Goal: Task Accomplishment & Management: Use online tool/utility

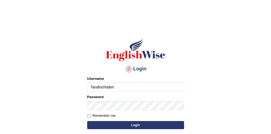
type input "Tandinchoden"
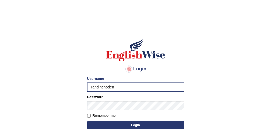
click at [117, 126] on button "Login" at bounding box center [135, 125] width 97 height 8
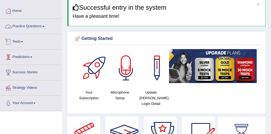
scroll to position [26, 0]
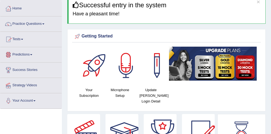
click at [23, 40] on span at bounding box center [22, 39] width 2 height 1
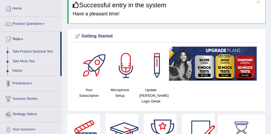
click at [29, 60] on link "Take Mock Test" at bounding box center [35, 62] width 50 height 10
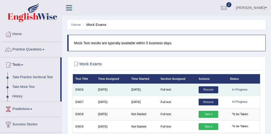
click at [212, 91] on link "Resume" at bounding box center [208, 89] width 19 height 7
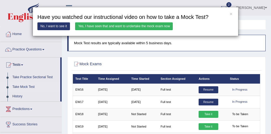
click at [117, 24] on link "Yes, I have seen that and want to undertake the mock exam now" at bounding box center [124, 26] width 98 height 8
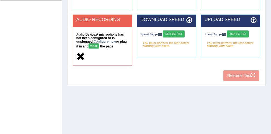
scroll to position [149, 0]
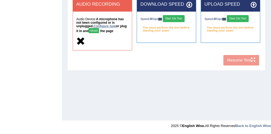
click at [102, 25] on link "Configure now" at bounding box center [105, 26] width 22 height 4
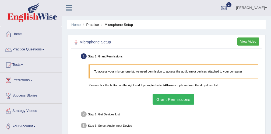
click at [161, 97] on button "Grant Permissions" at bounding box center [174, 99] width 42 height 10
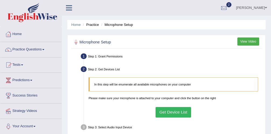
click at [177, 112] on button "Get Device List" at bounding box center [174, 112] width 36 height 10
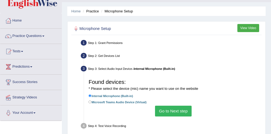
scroll to position [22, 0]
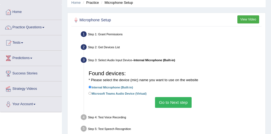
click at [179, 104] on button "Go to Next step" at bounding box center [173, 102] width 36 height 10
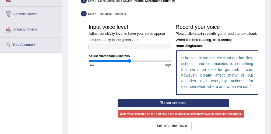
scroll to position [84, 0]
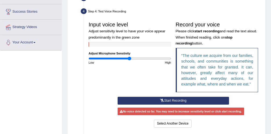
click at [166, 101] on button "Start Recording" at bounding box center [173, 101] width 111 height 8
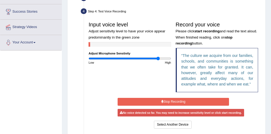
drag, startPoint x: 131, startPoint y: 58, endPoint x: 158, endPoint y: 59, distance: 27.2
click at [158, 59] on input "range" at bounding box center [130, 59] width 82 height 4
type input "2"
drag, startPoint x: 158, startPoint y: 59, endPoint x: 172, endPoint y: 58, distance: 13.7
click at [172, 58] on div "Input voice level Adjust sensitivity level to have your voice appear predominan…" at bounding box center [129, 41] width 87 height 45
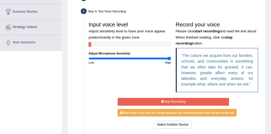
click at [168, 101] on button "Stop Recording" at bounding box center [173, 102] width 111 height 8
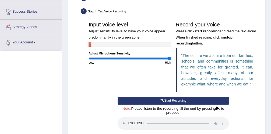
click at [168, 101] on button "Start Recording" at bounding box center [173, 101] width 111 height 8
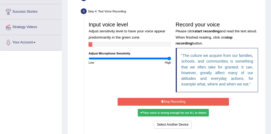
click at [167, 101] on button "Stop Recording" at bounding box center [173, 102] width 111 height 8
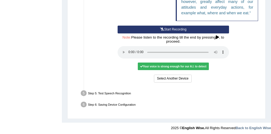
scroll to position [157, 0]
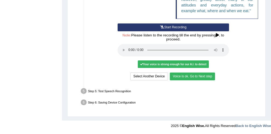
click at [191, 77] on button "Voice is ok. Go to Next step" at bounding box center [192, 76] width 45 height 8
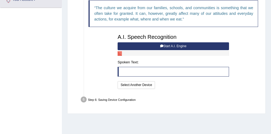
scroll to position [122, 0]
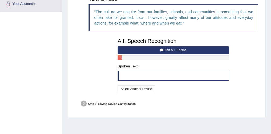
click at [163, 49] on button "Start A.I. Engine" at bounding box center [173, 50] width 111 height 8
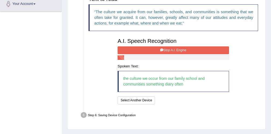
click at [169, 51] on button "Stop A.I. Engine" at bounding box center [173, 50] width 111 height 8
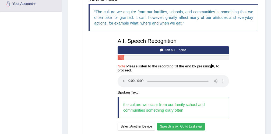
click at [185, 127] on button "Speech is ok. Go to Last step" at bounding box center [181, 126] width 48 height 8
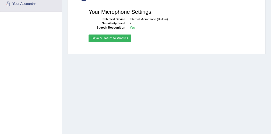
click at [101, 38] on button "Save & Return to Practice" at bounding box center [110, 38] width 43 height 8
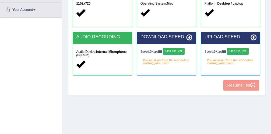
scroll to position [149, 0]
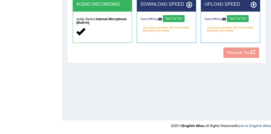
click at [175, 21] on button "Start 10s Test" at bounding box center [174, 18] width 22 height 7
click at [239, 18] on button "Start 10s Test" at bounding box center [238, 18] width 22 height 7
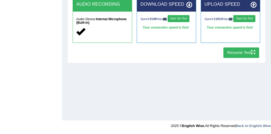
click at [249, 54] on button "Resume Test" at bounding box center [241, 52] width 36 height 10
